Goal: Transaction & Acquisition: Purchase product/service

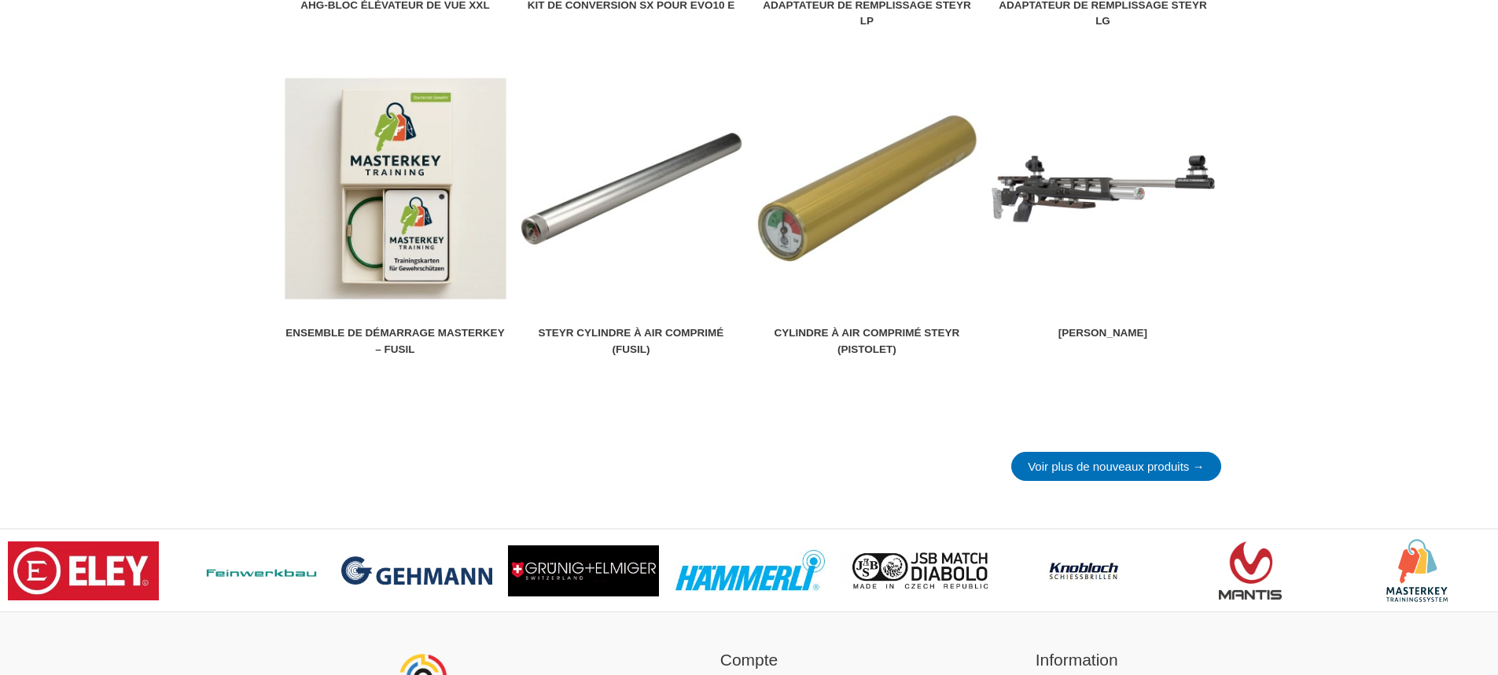
scroll to position [2044, 0]
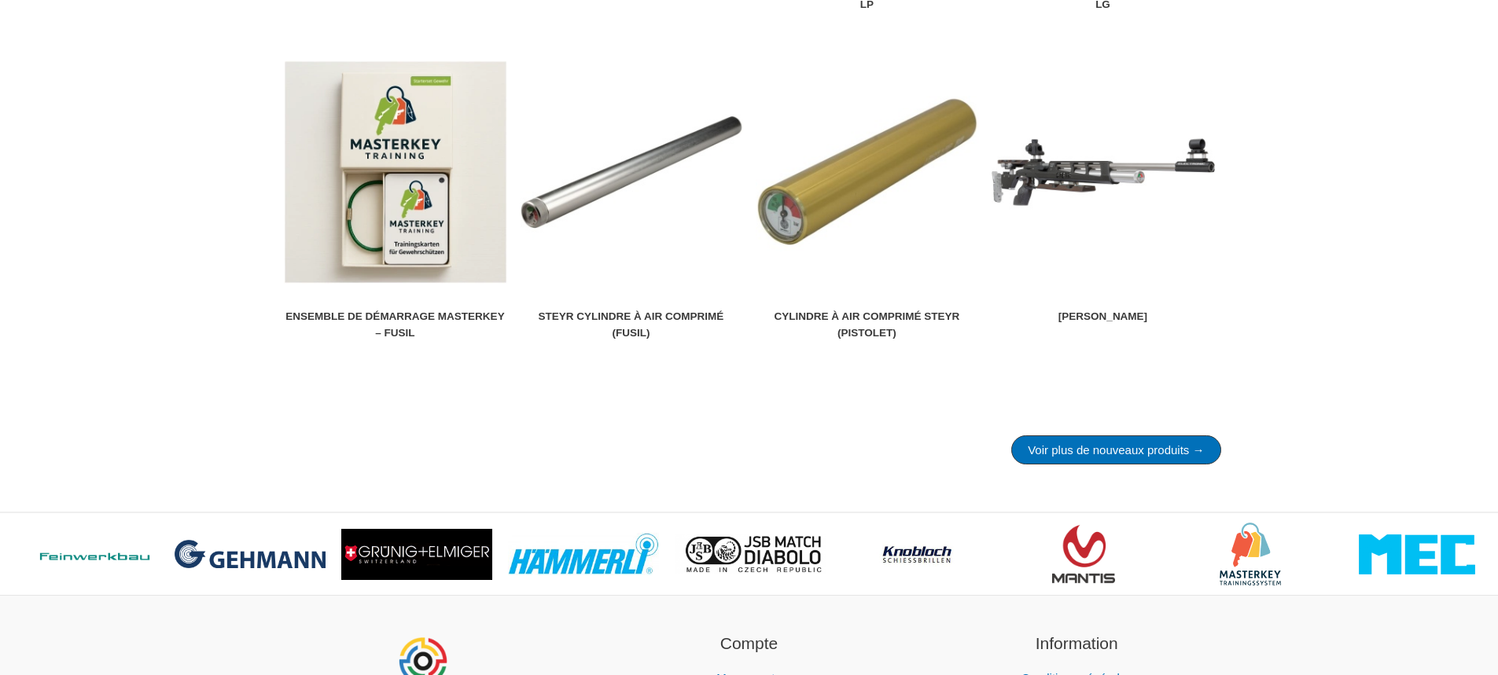
click at [1083, 451] on font "Voir plus de nouveaux produits →" at bounding box center [1116, 449] width 176 height 13
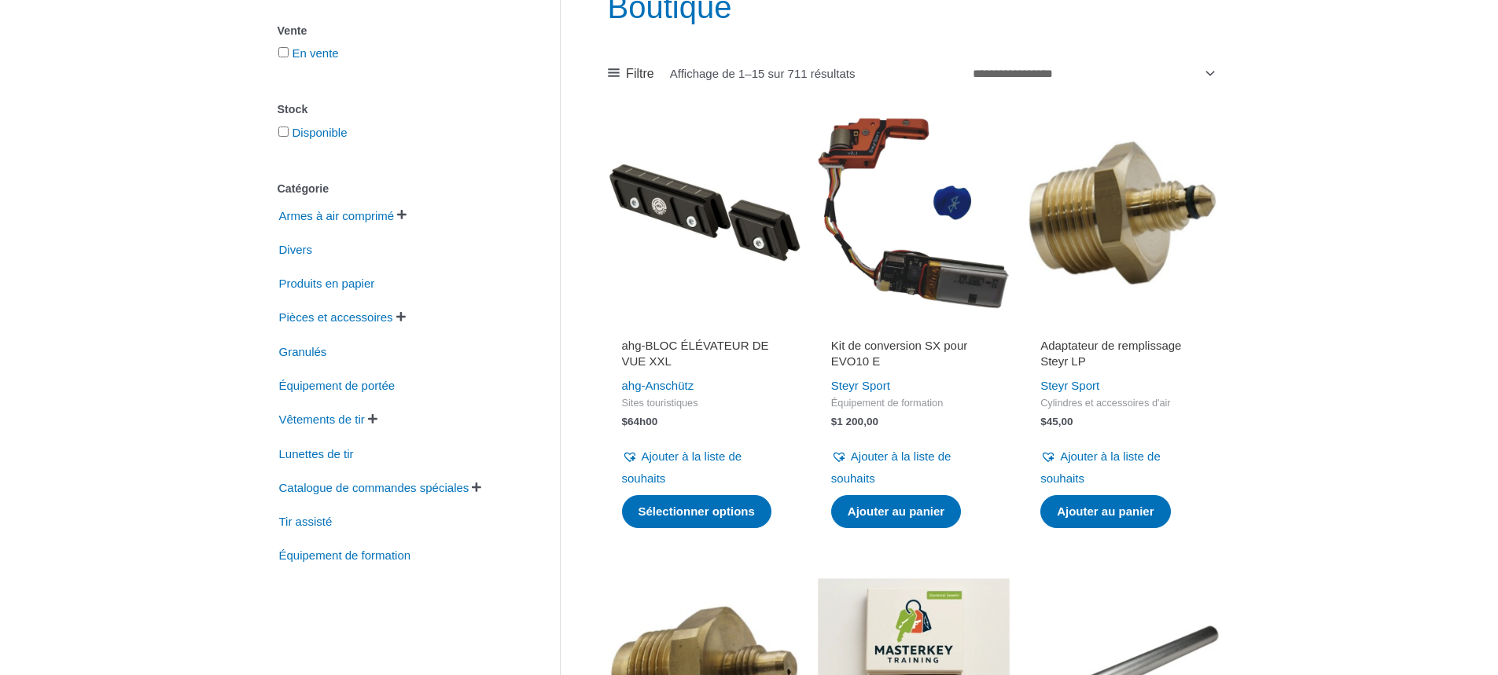
scroll to position [236, 0]
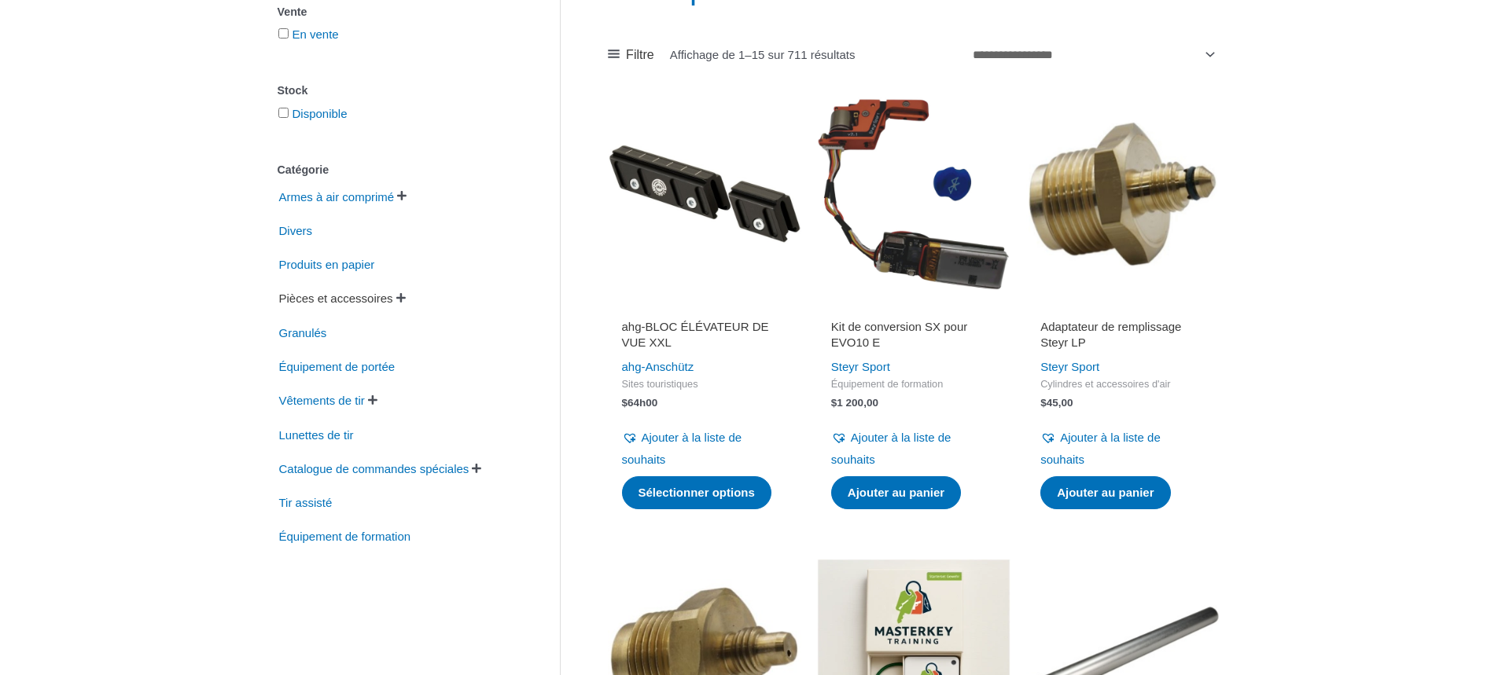
click at [341, 302] on font "Pièces et accessoires" at bounding box center [336, 298] width 114 height 13
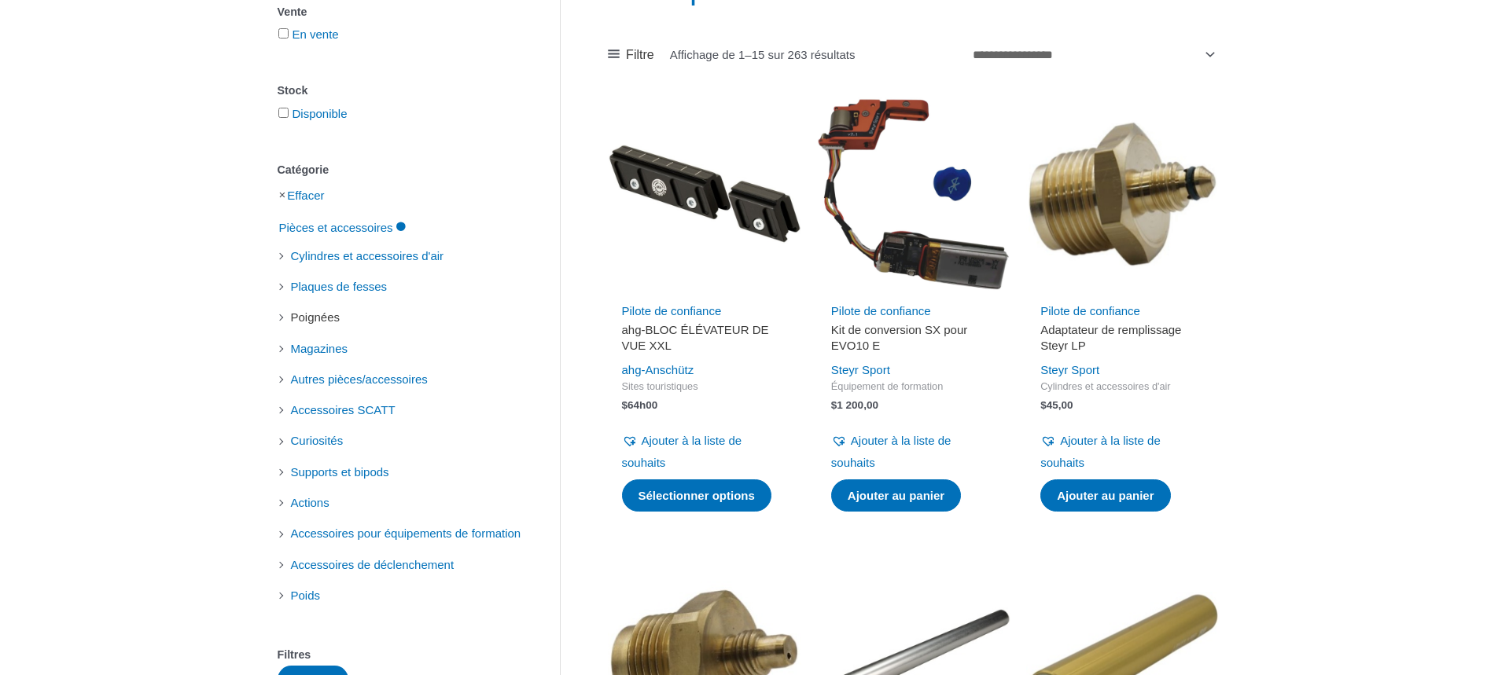
click at [311, 324] on font "Poignées" at bounding box center [316, 317] width 50 height 13
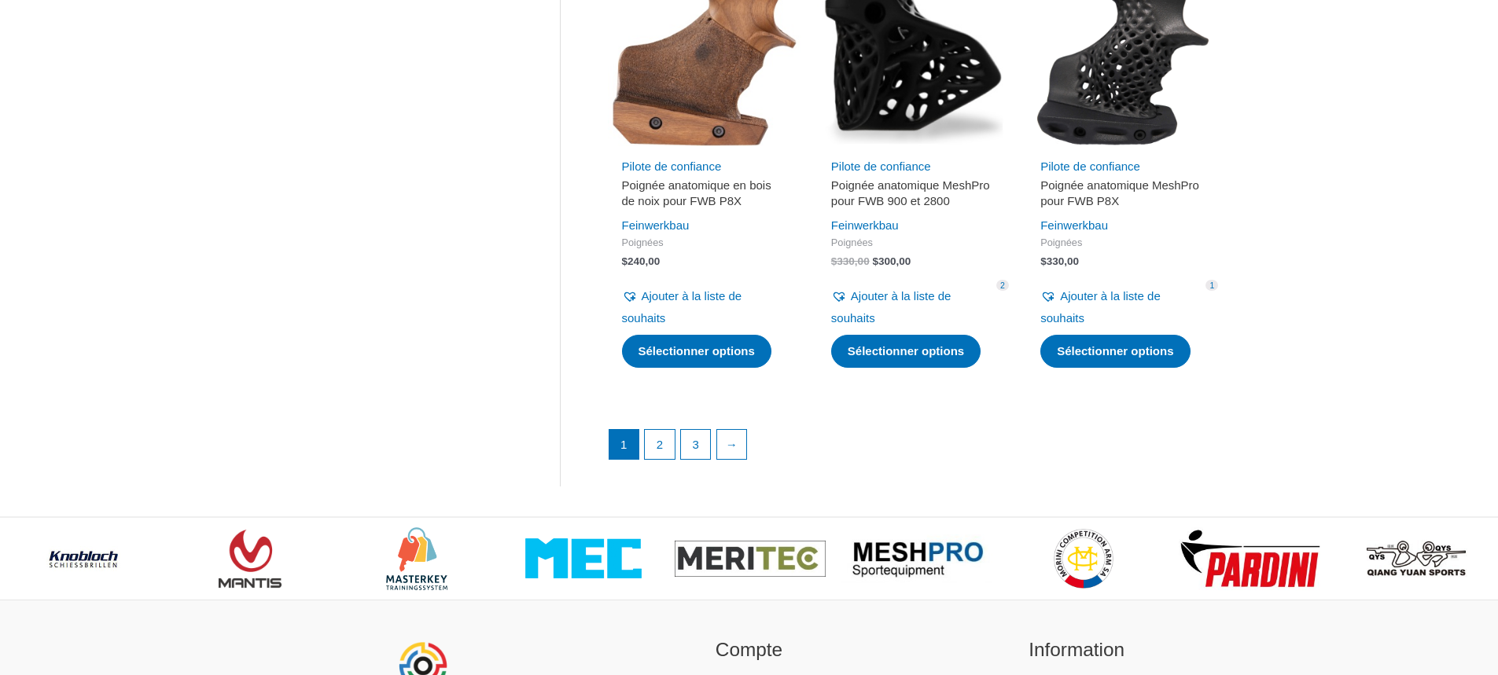
scroll to position [2280, 0]
